Goal: Task Accomplishment & Management: Manage account settings

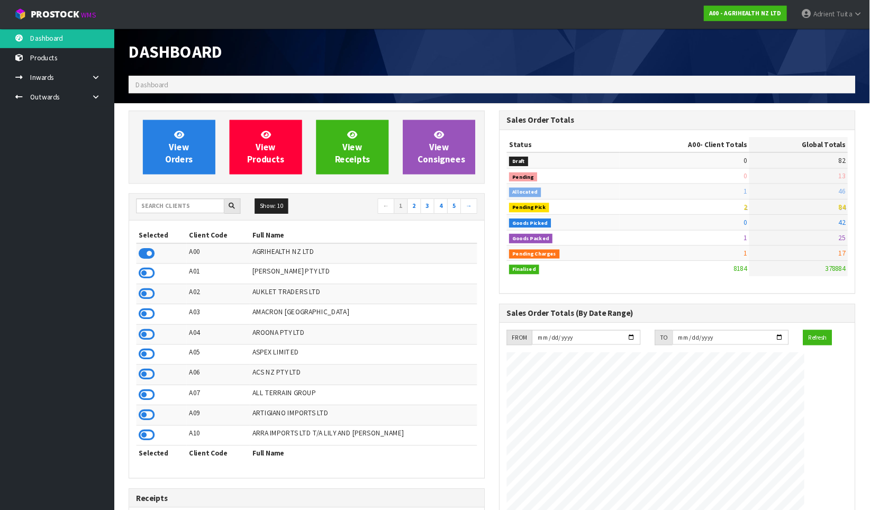
scroll to position [801, 363]
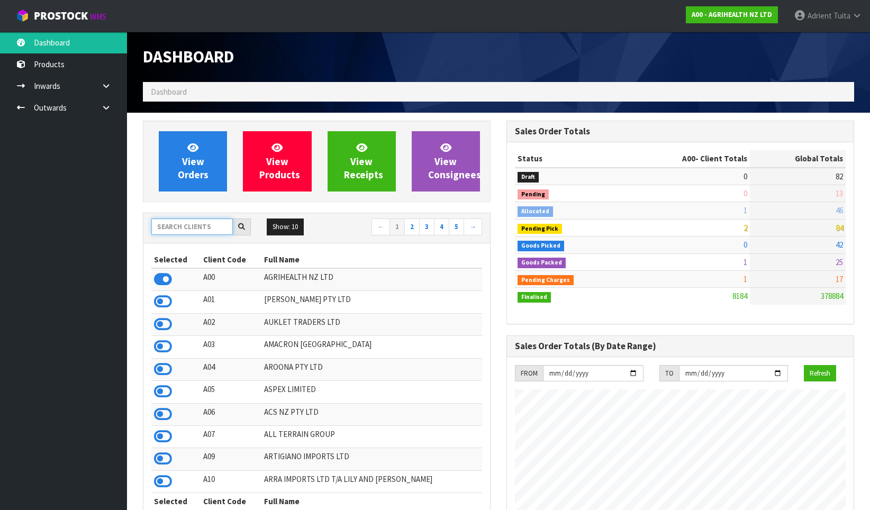
click at [191, 220] on input "text" at bounding box center [191, 226] width 81 height 16
type input "K01"
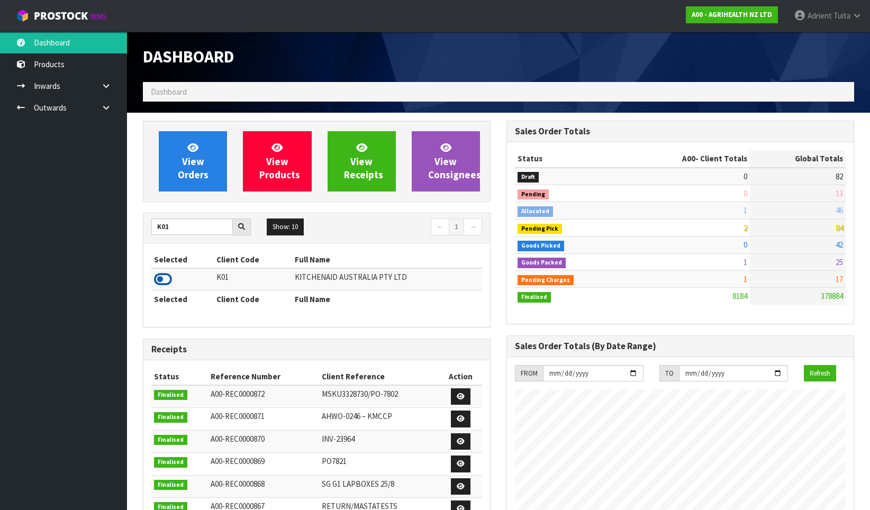
click at [167, 275] on icon at bounding box center [163, 279] width 18 height 16
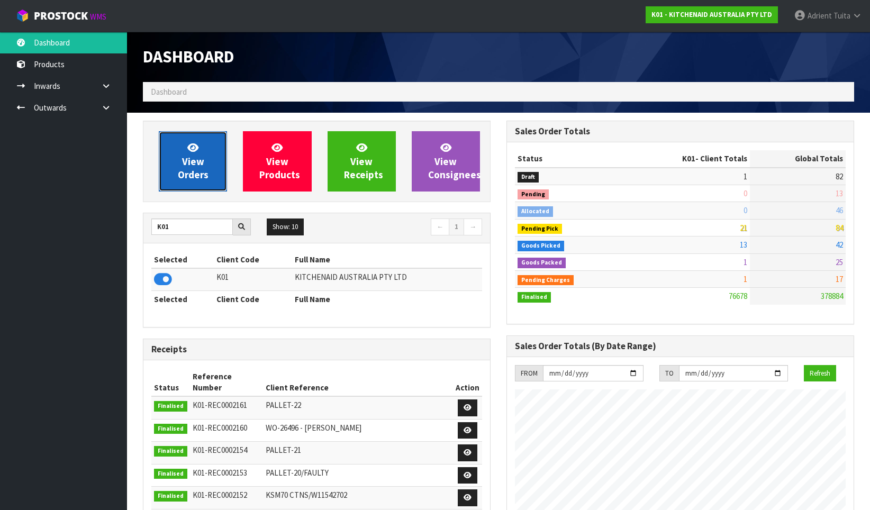
click at [191, 147] on icon at bounding box center [192, 147] width 11 height 10
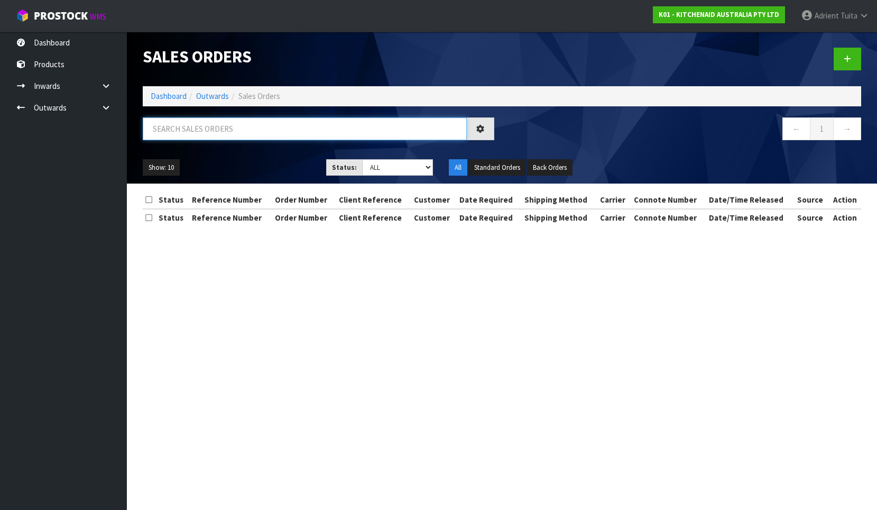
click at [200, 133] on input "text" at bounding box center [305, 128] width 324 height 23
type input "2454"
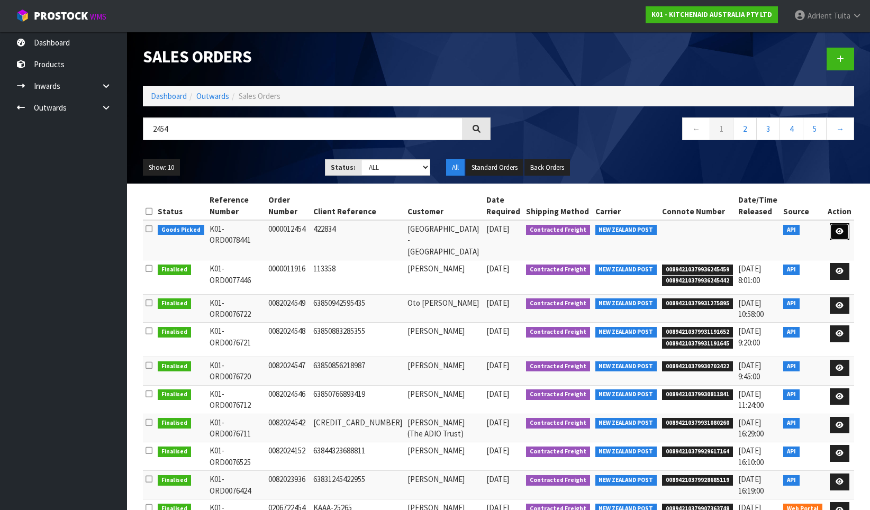
click at [797, 238] on link at bounding box center [839, 231] width 20 height 17
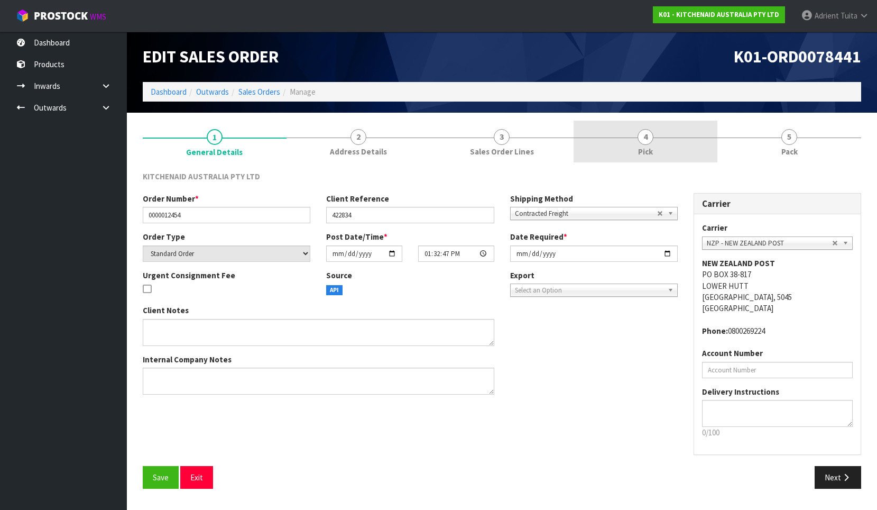
click at [681, 158] on link "4 Pick" at bounding box center [646, 142] width 144 height 42
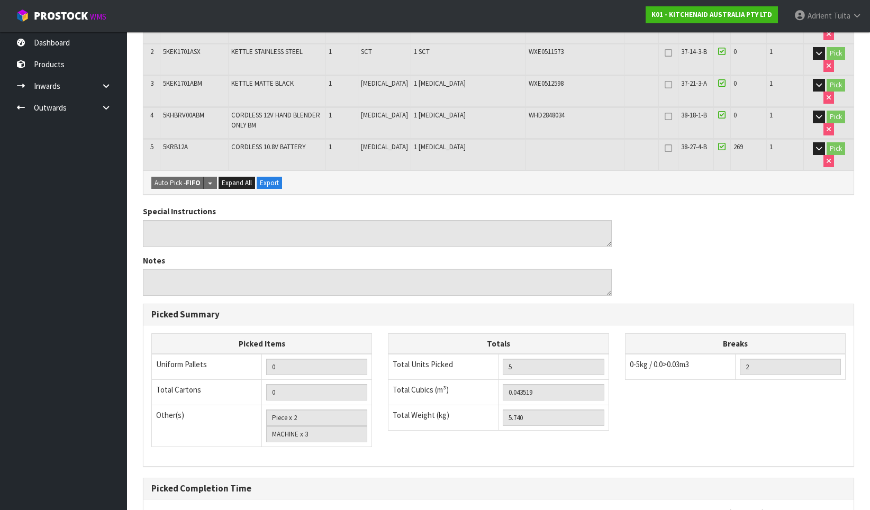
scroll to position [290, 0]
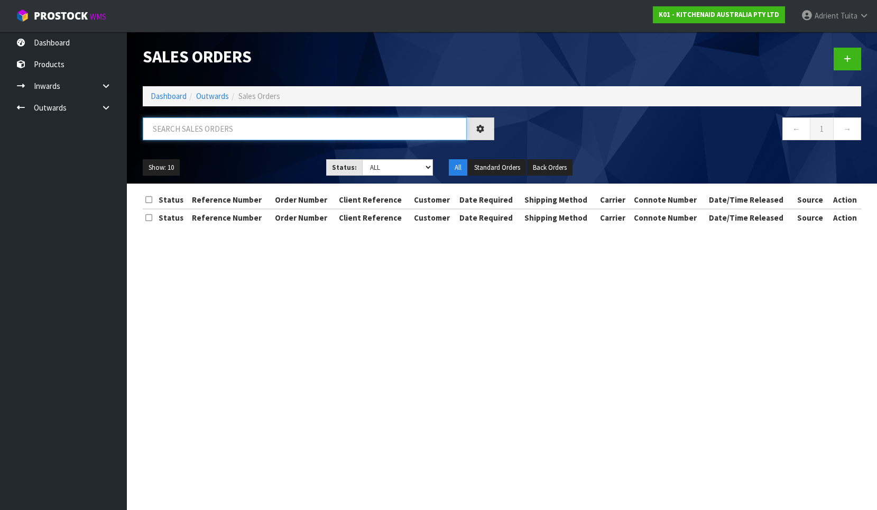
click at [235, 130] on input "text" at bounding box center [305, 128] width 324 height 23
type input "8350"
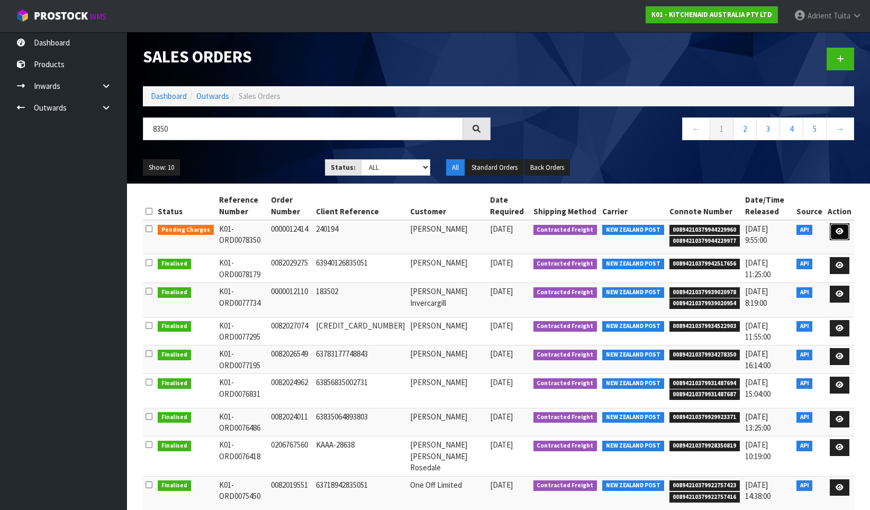
click at [797, 231] on link at bounding box center [839, 231] width 20 height 17
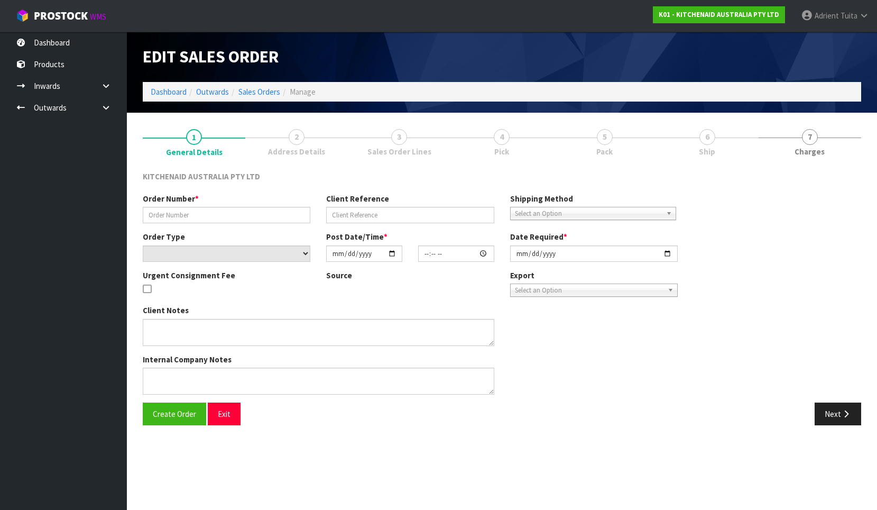
type input "0000012414"
type input "240194"
select select "number:0"
type input "[DATE]"
type input "17:32:34.000"
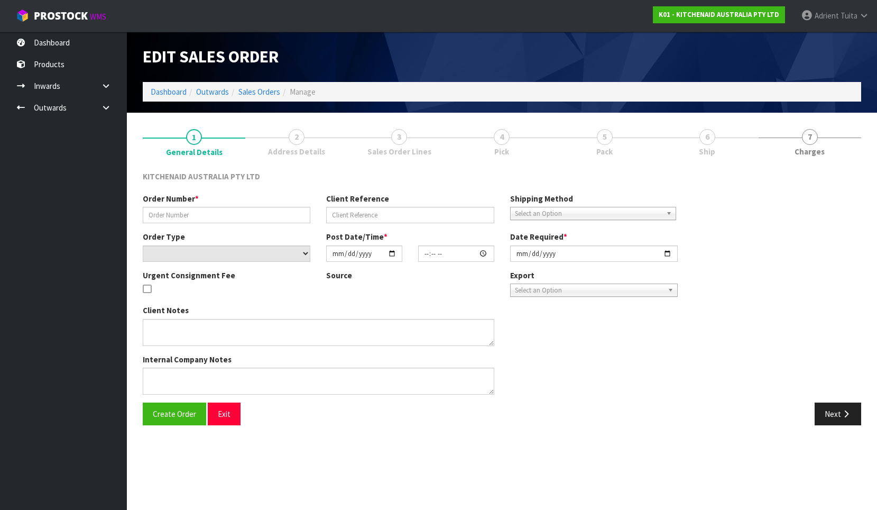
type input "[DATE]"
type textarea "PLEASE REMOVE 5KSM195PSAPT X1 AND RELEASE THE ORDER (ADVISED 28/08 BY [PERSON_N…"
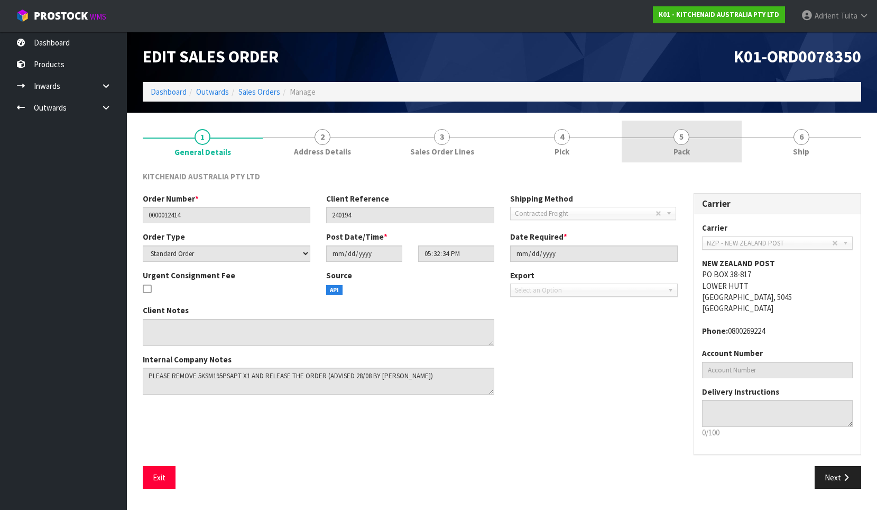
click at [654, 129] on link "5 Pack" at bounding box center [682, 142] width 120 height 42
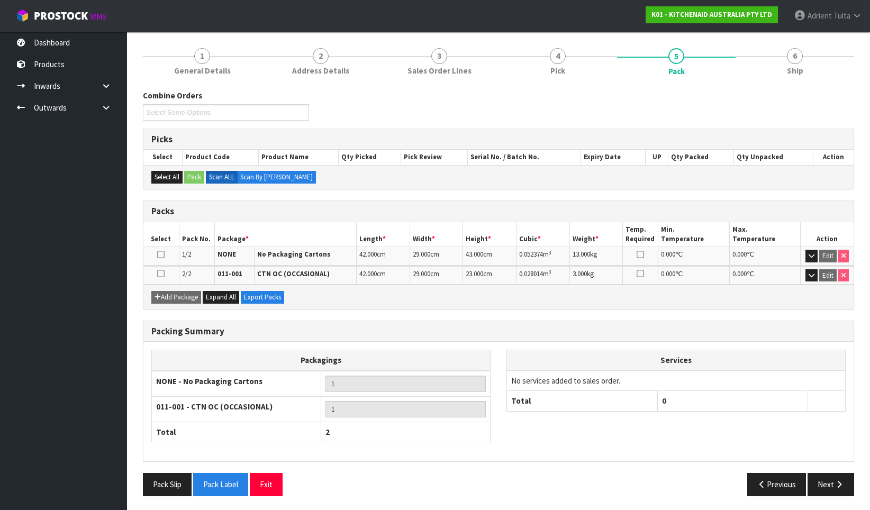
scroll to position [83, 0]
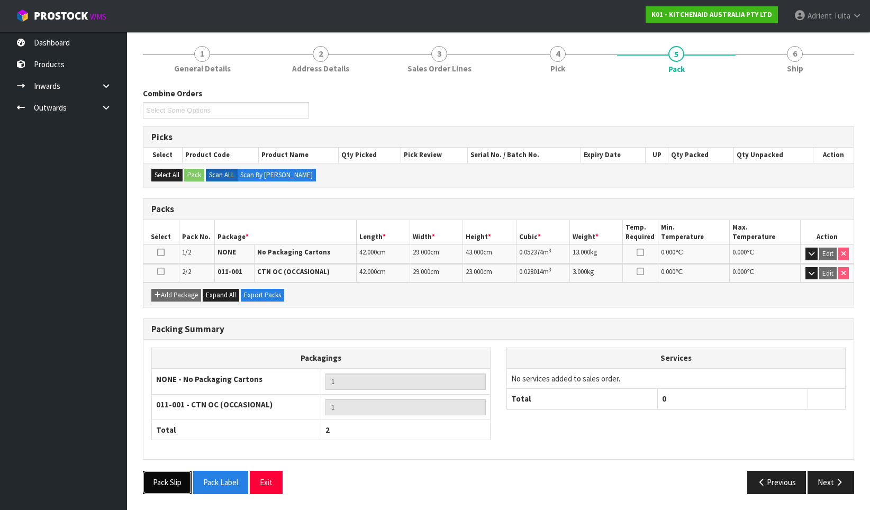
click at [163, 463] on button "Pack Slip" at bounding box center [167, 482] width 49 height 23
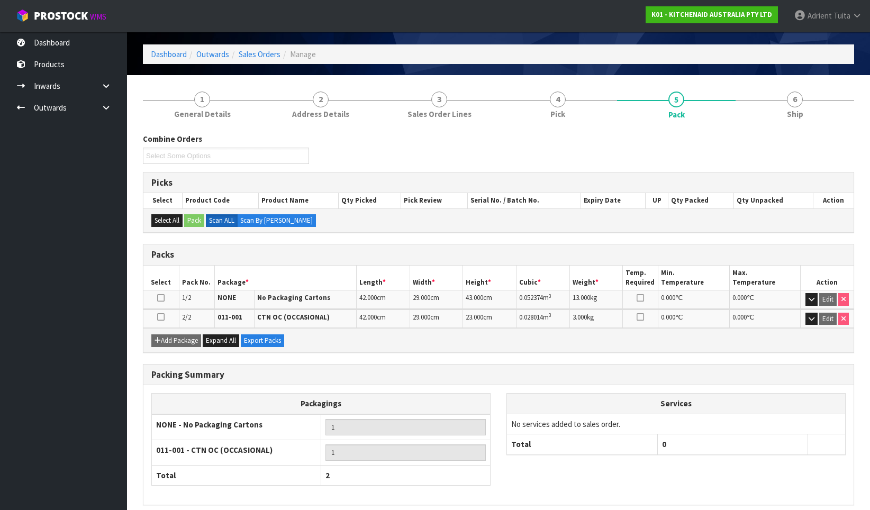
scroll to position [0, 0]
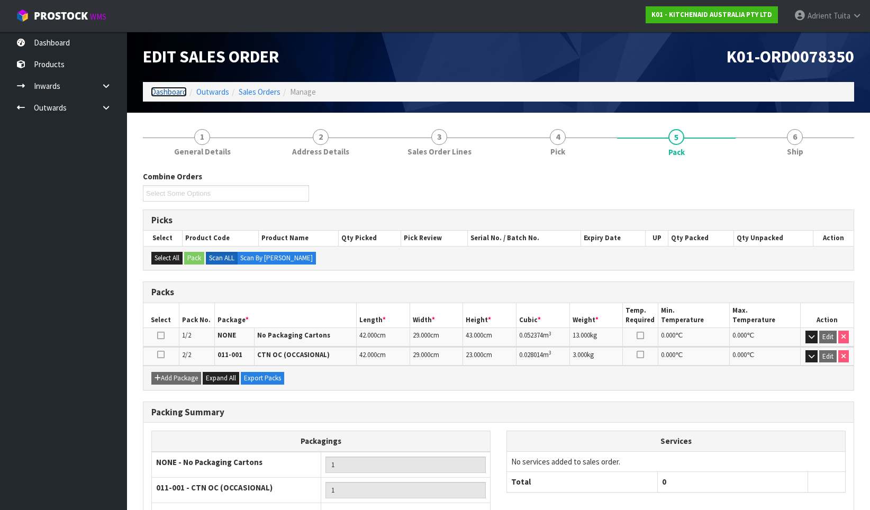
click at [154, 95] on link "Dashboard" at bounding box center [169, 92] width 36 height 10
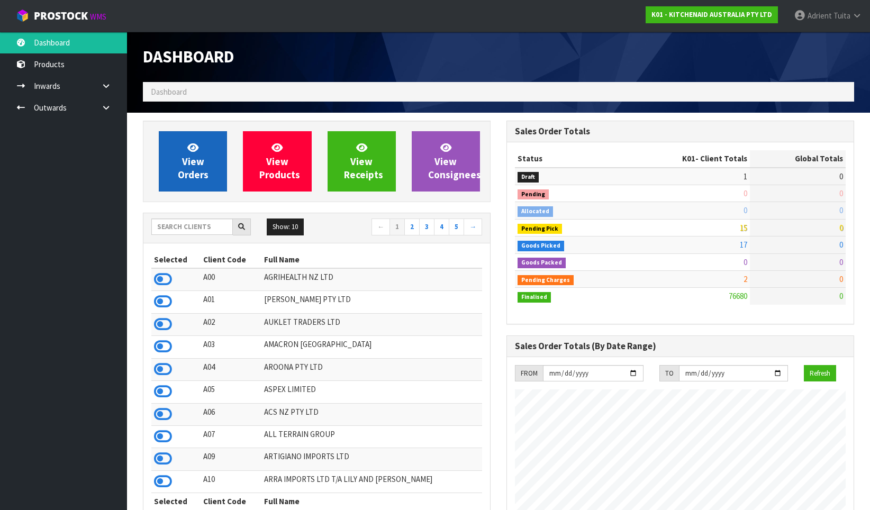
scroll to position [801, 363]
